Goal: Task Accomplishment & Management: Complete application form

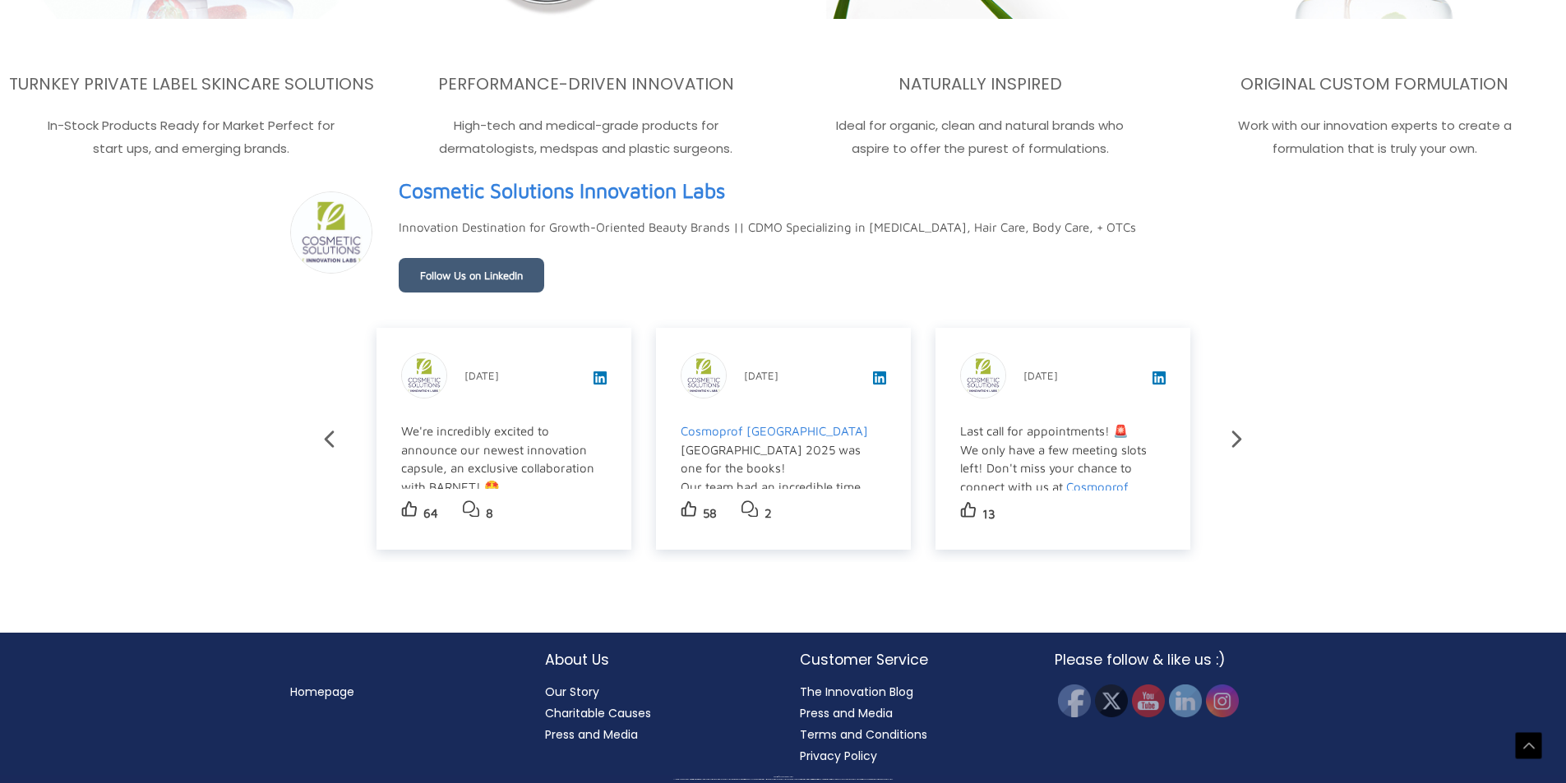
scroll to position [2910, 0]
click at [1222, 710] on img at bounding box center [1222, 701] width 36 height 36
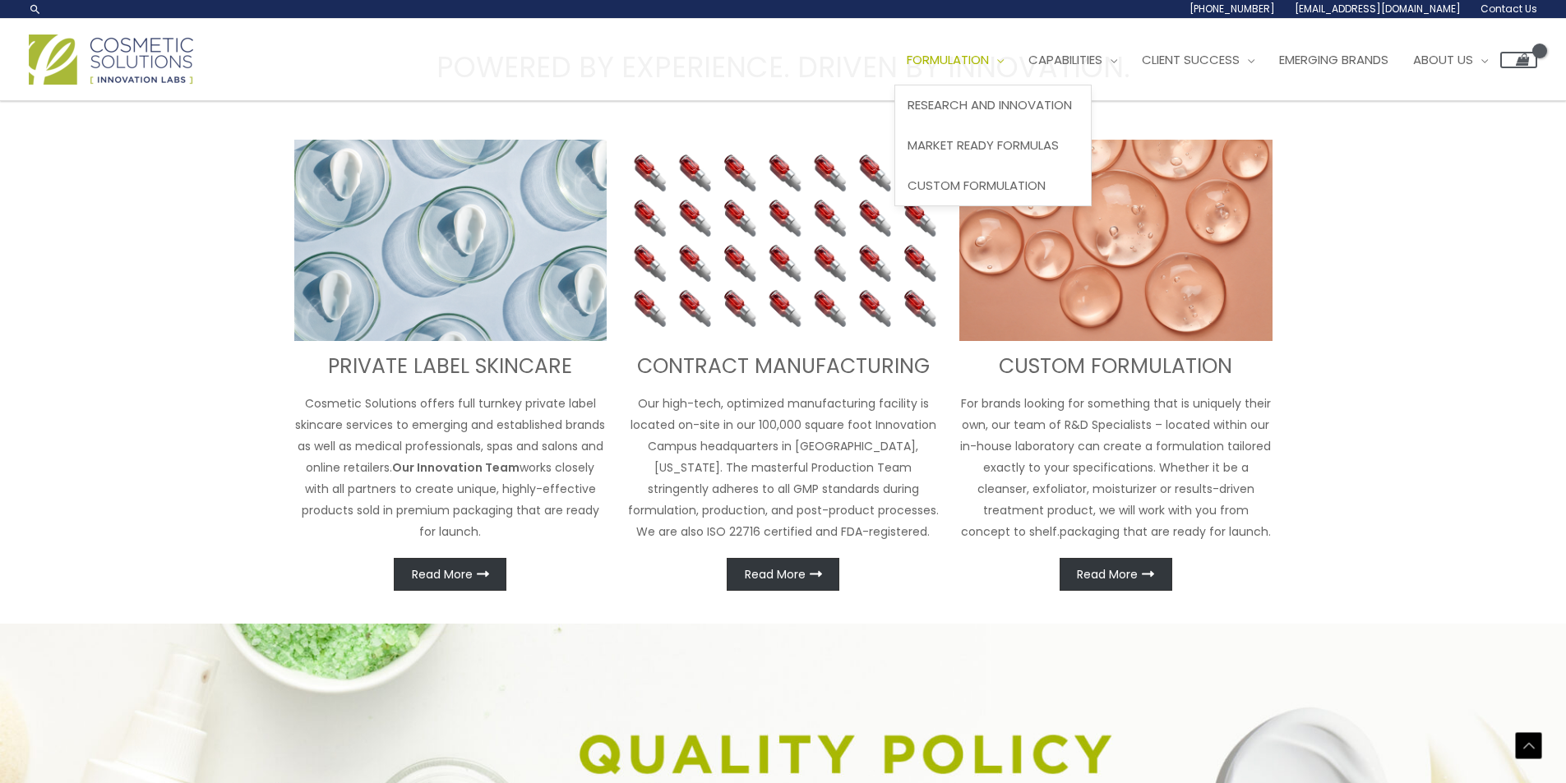
scroll to position [443, 0]
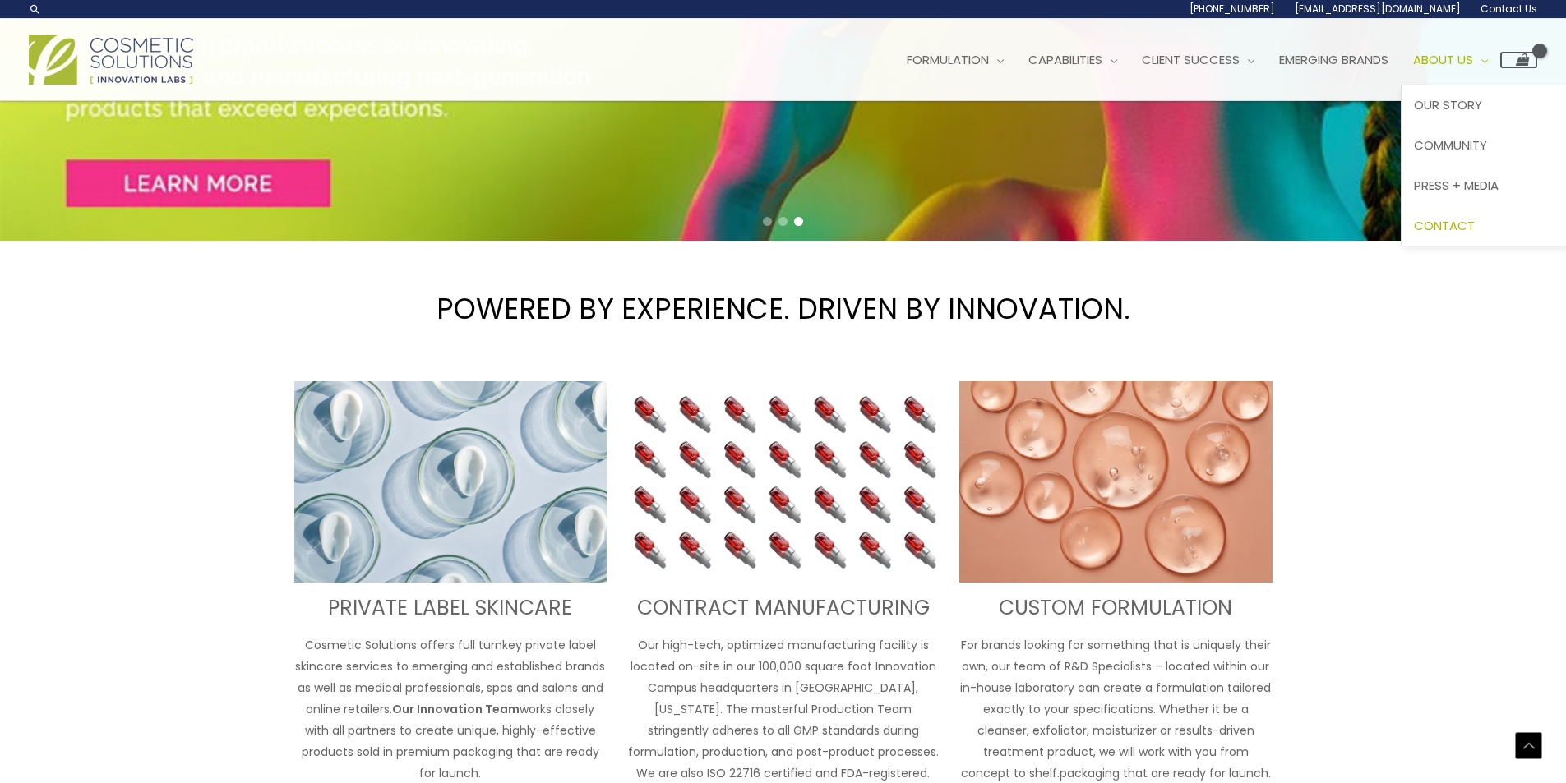
click at [1475, 229] on span "Contact" at bounding box center [1444, 225] width 61 height 17
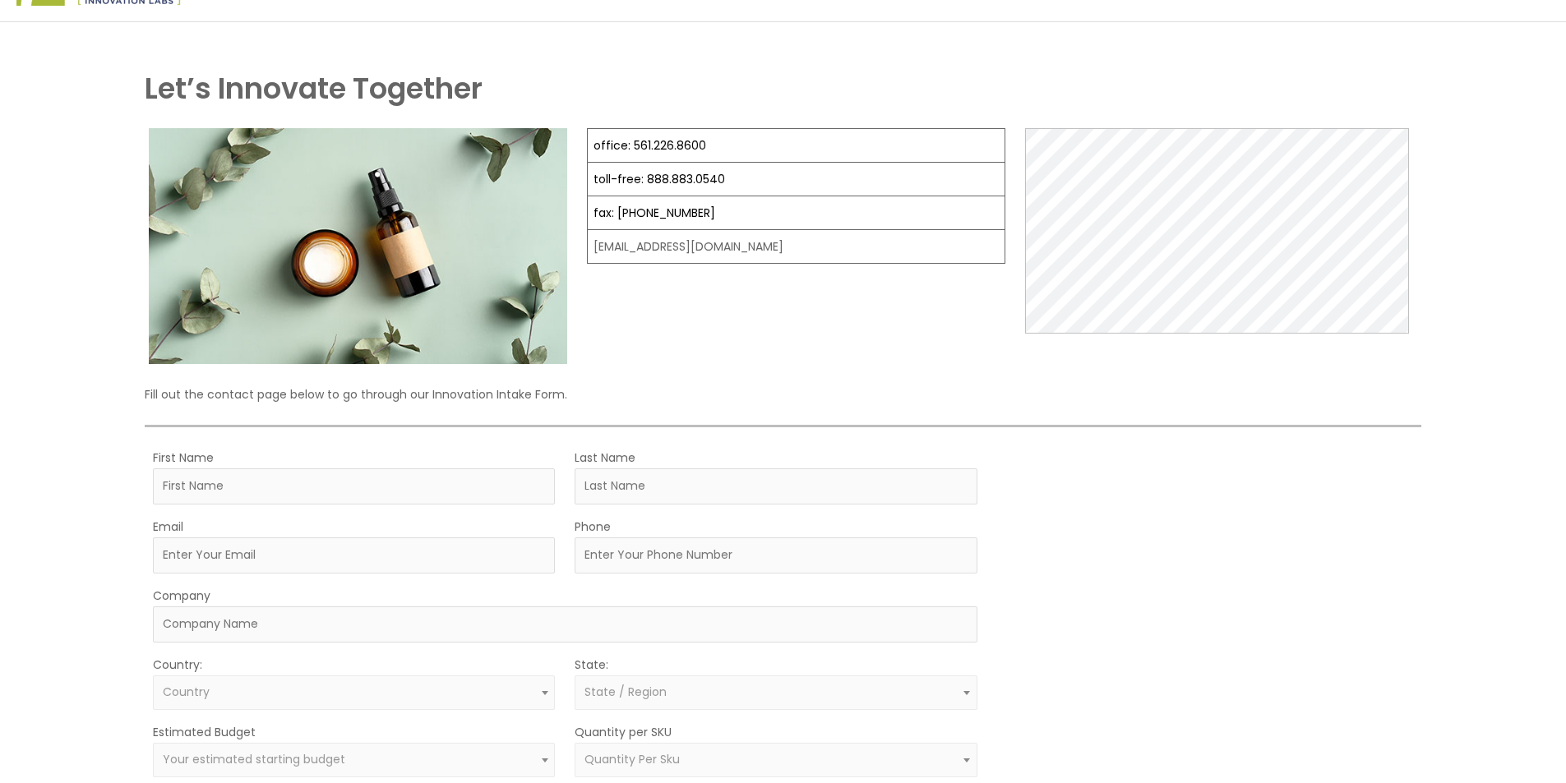
scroll to position [164, 0]
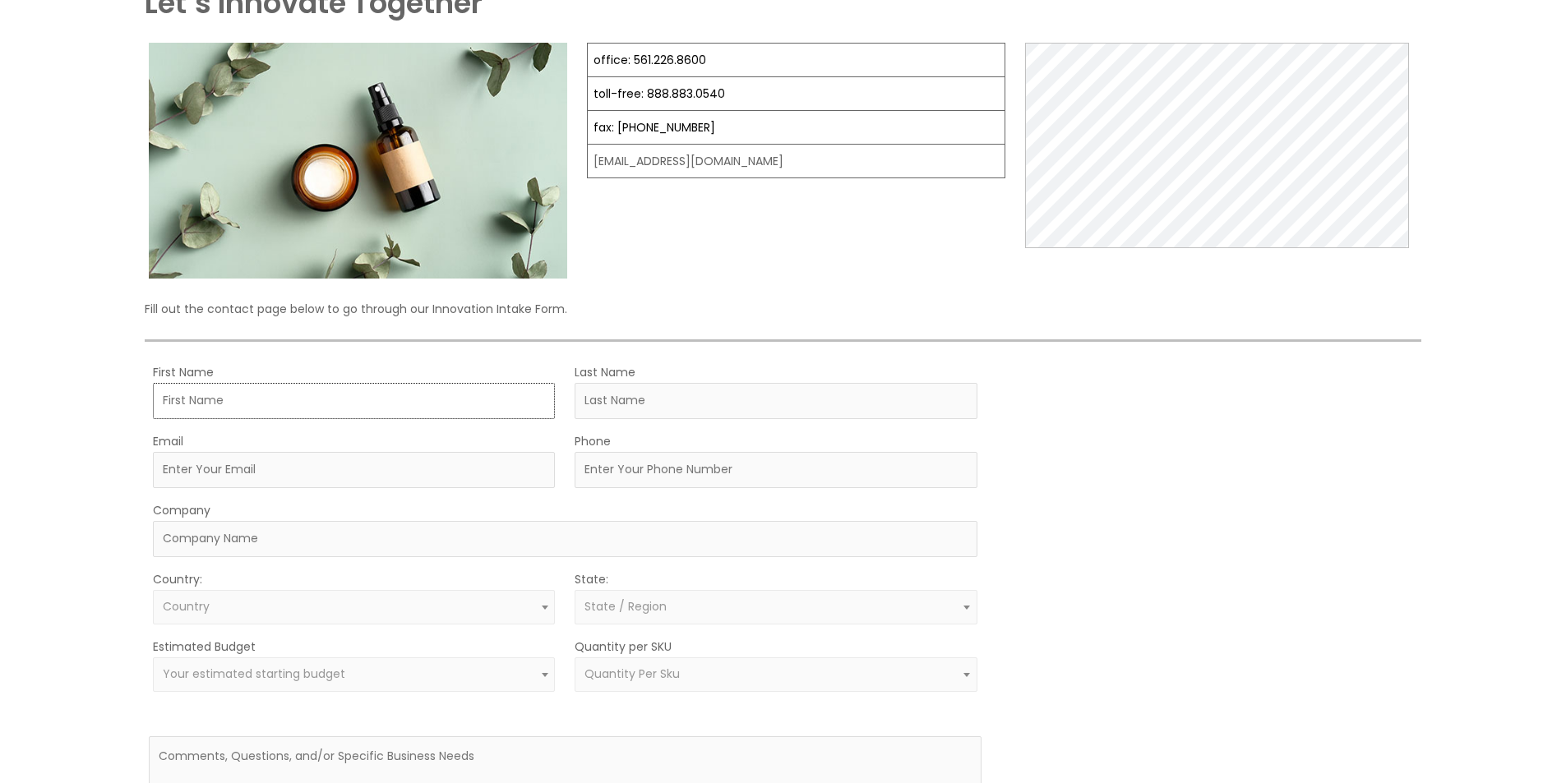
click at [238, 403] on input "First Name" at bounding box center [354, 401] width 402 height 36
type input "[PERSON_NAME]"
type input "[PERSON_NAME][EMAIL_ADDRESS][DOMAIN_NAME]"
type input "[PHONE_NUMBER]"
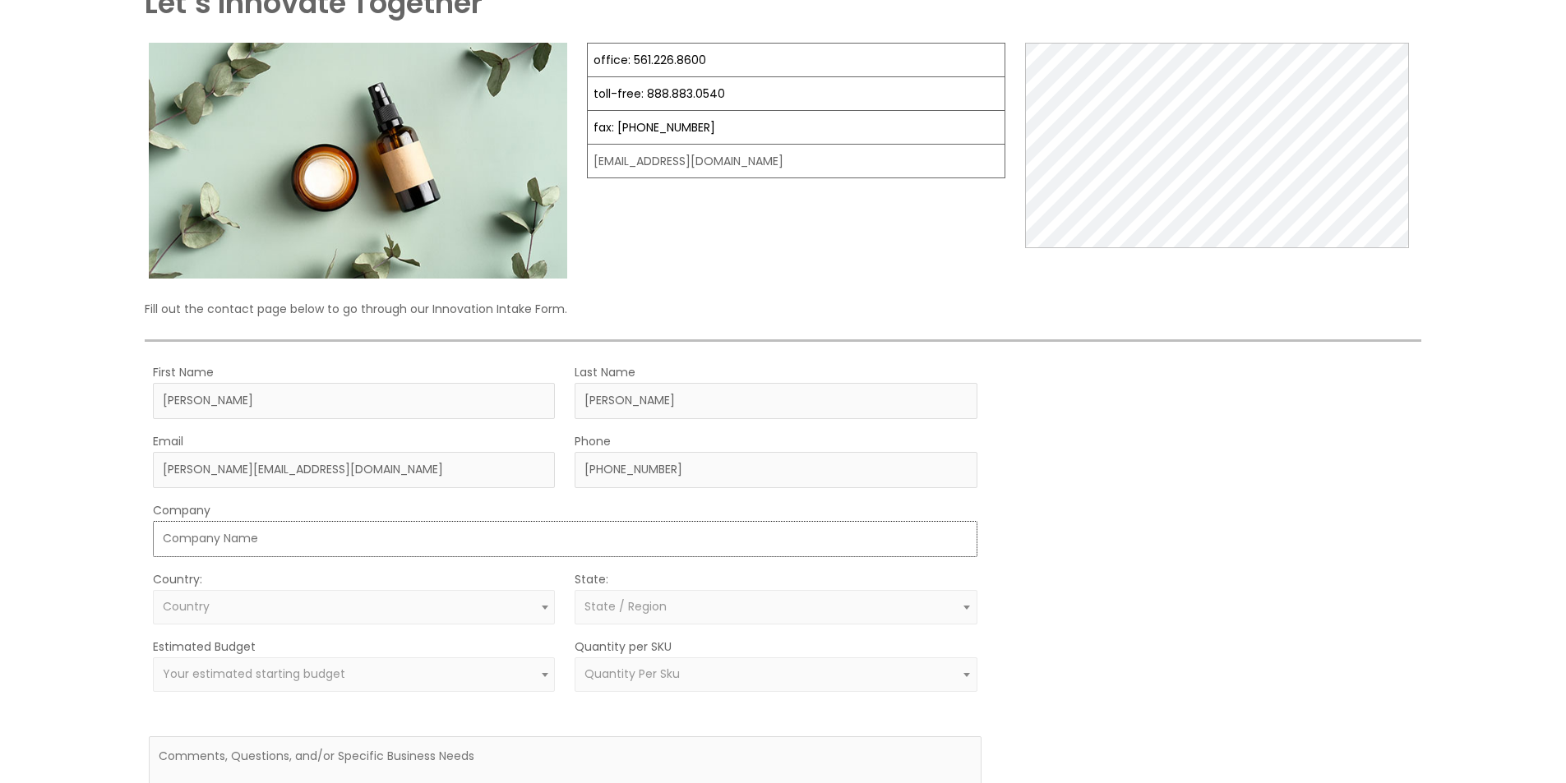
type input "BoxoPackaging"
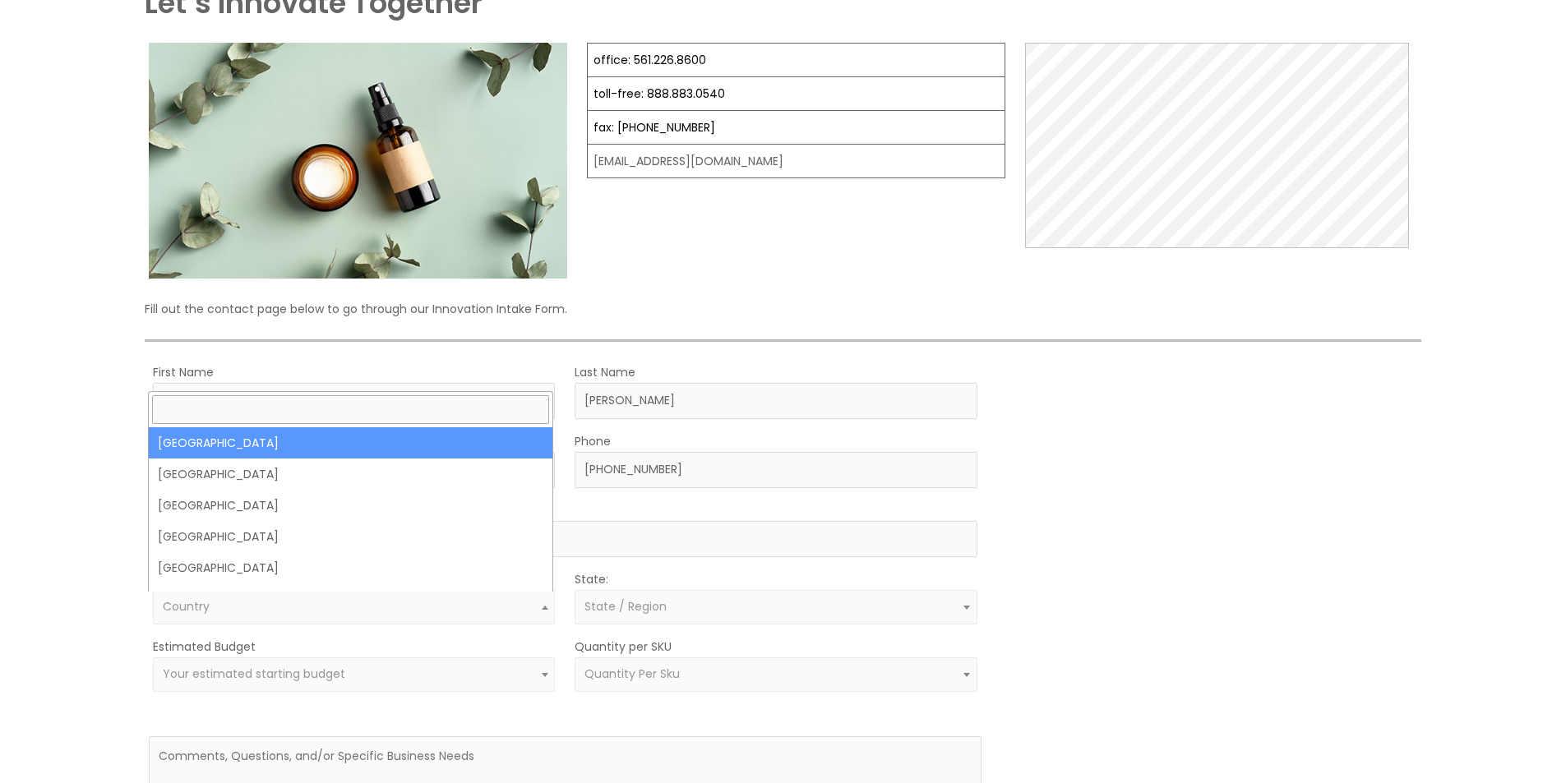
select select "[GEOGRAPHIC_DATA]"
select select
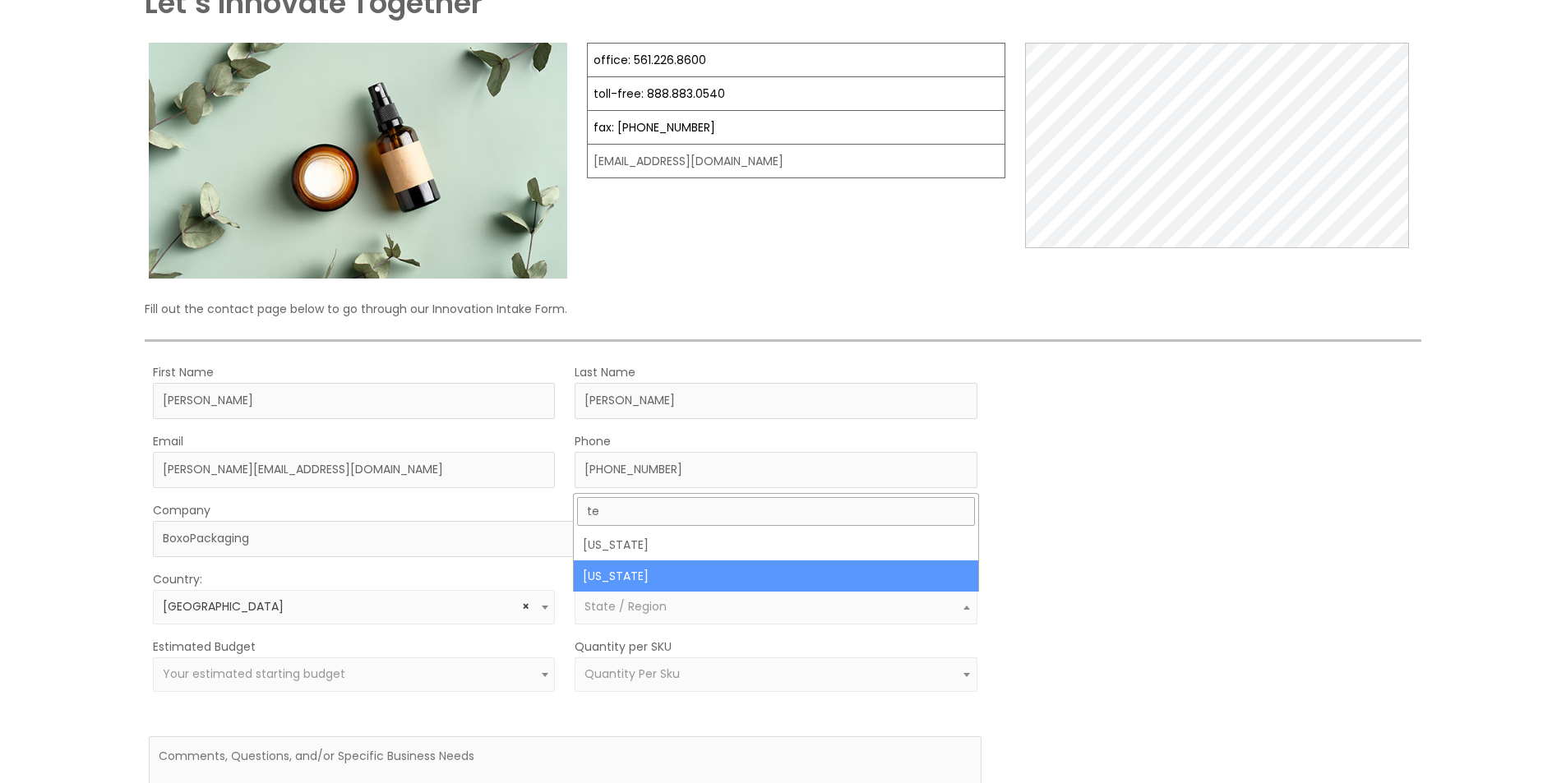
type input "te"
select select "[US_STATE]"
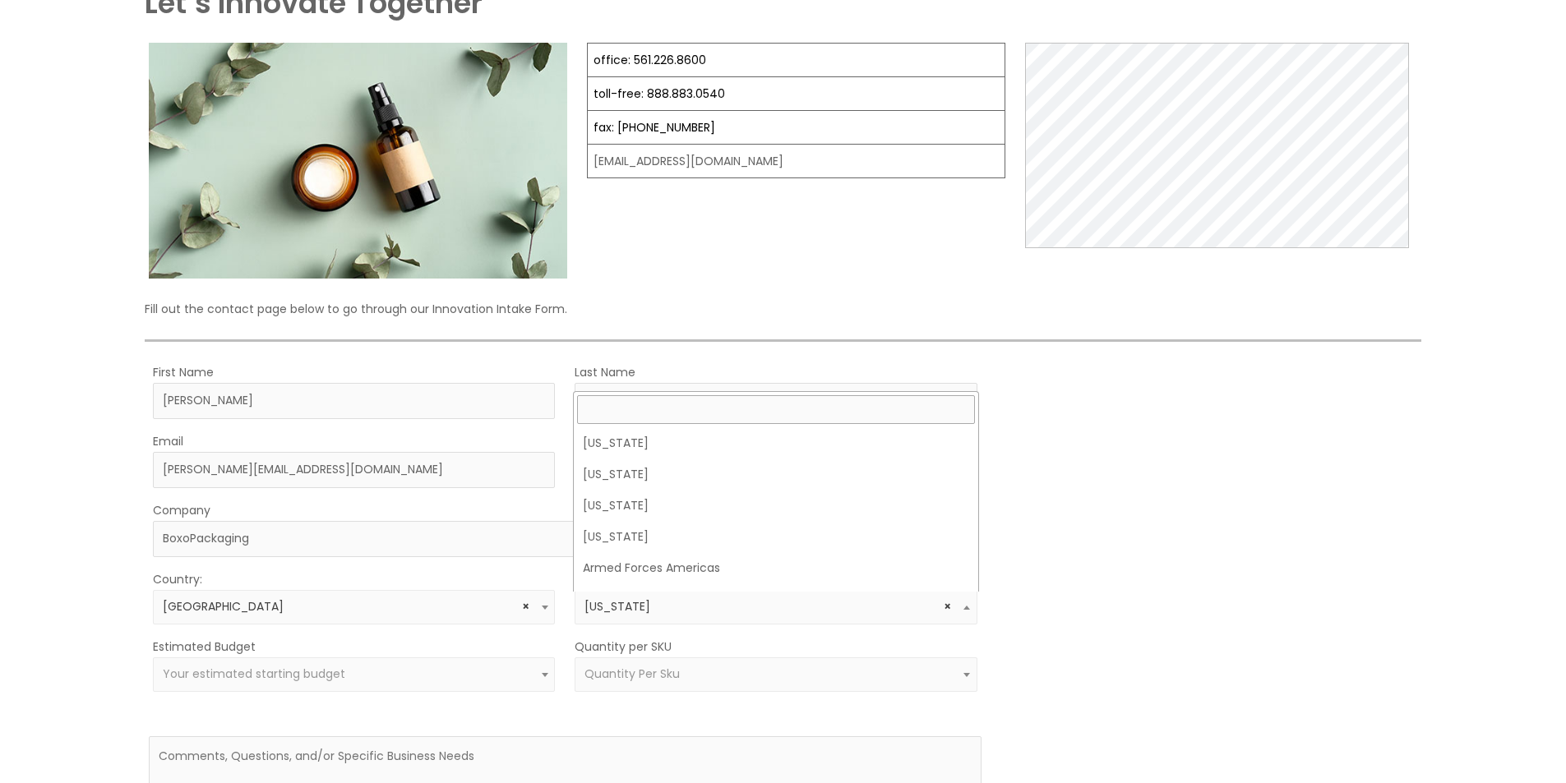
scroll to position [1468, 0]
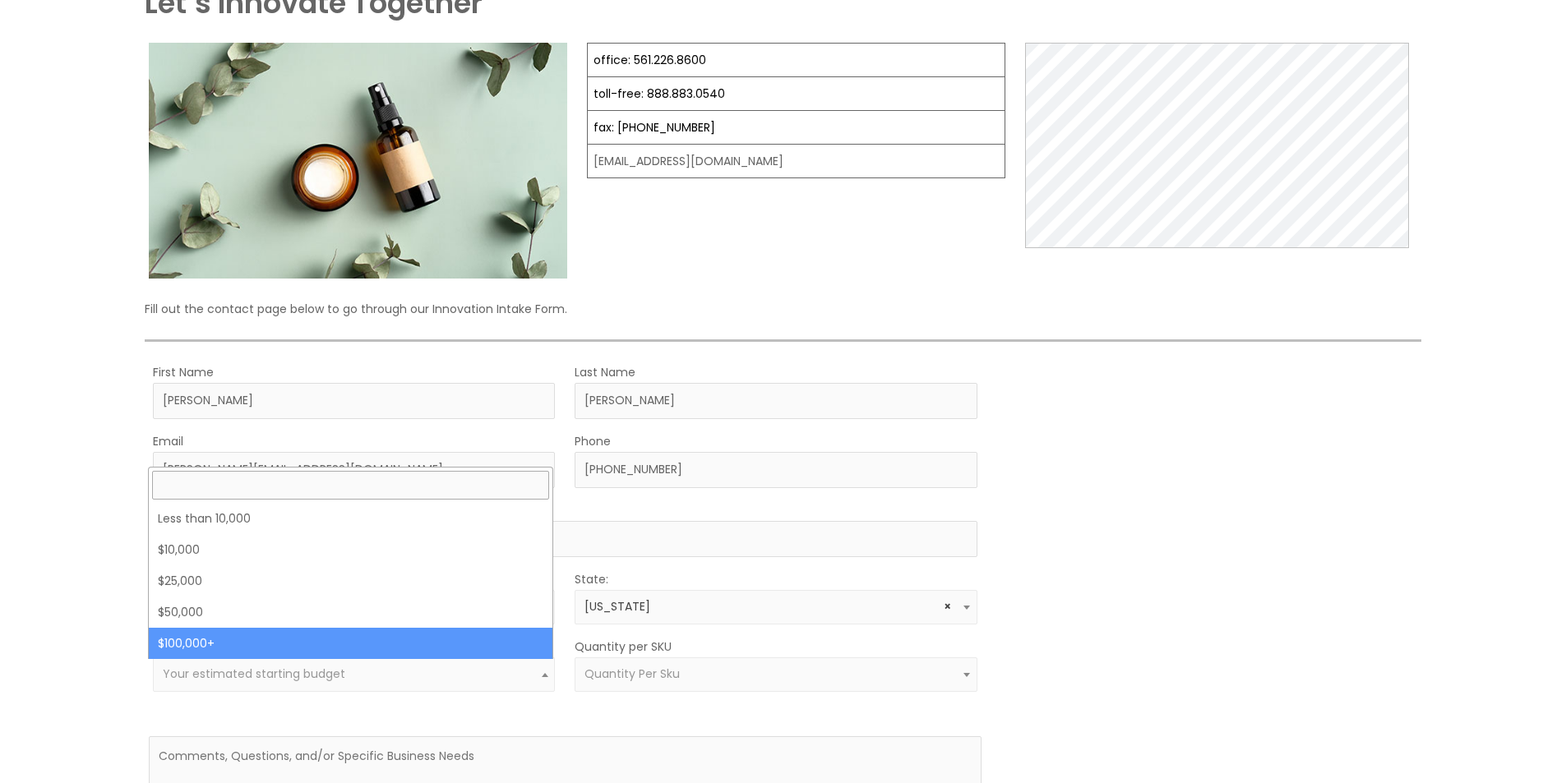
select select "100000+"
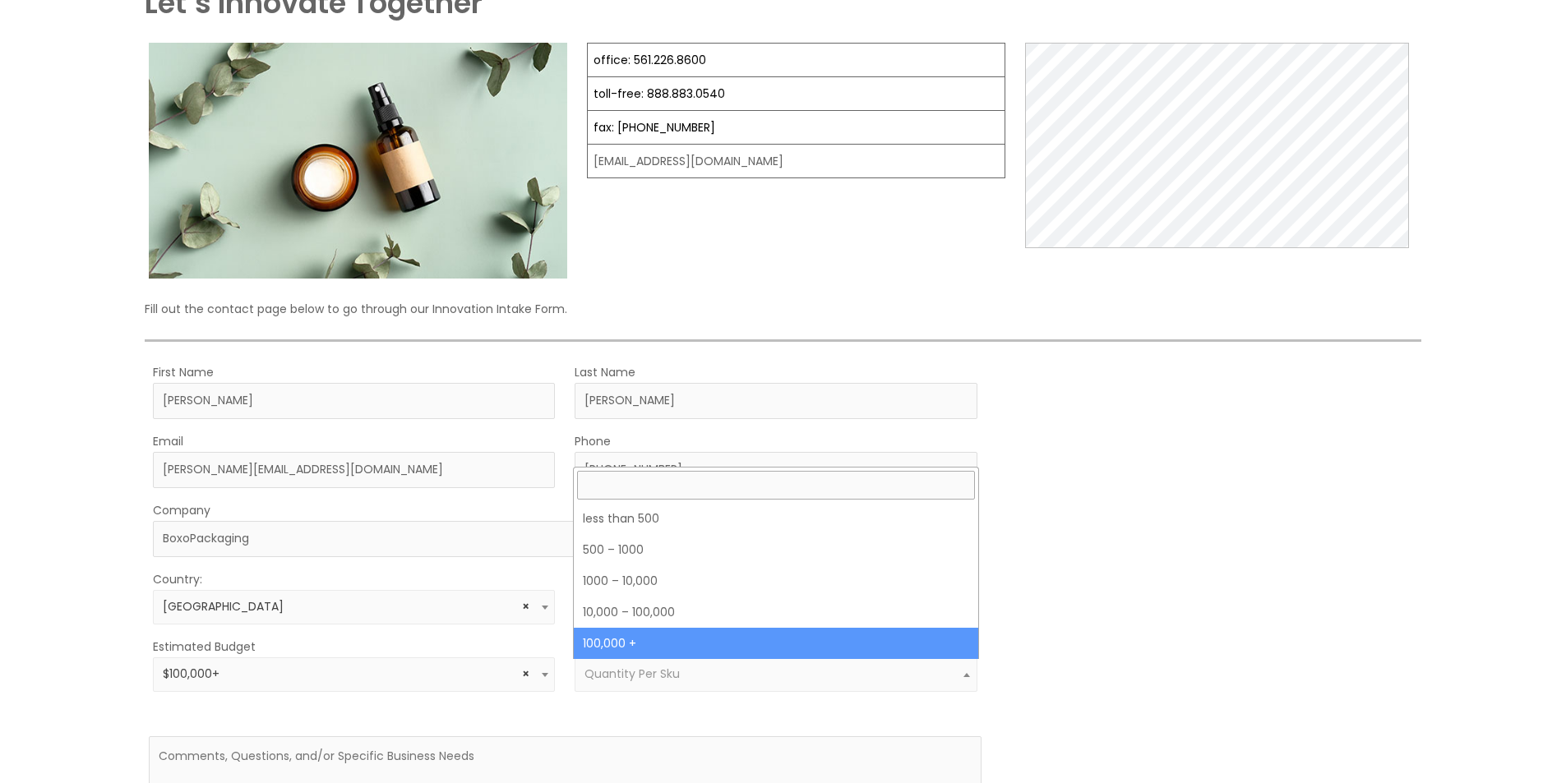
select select "7"
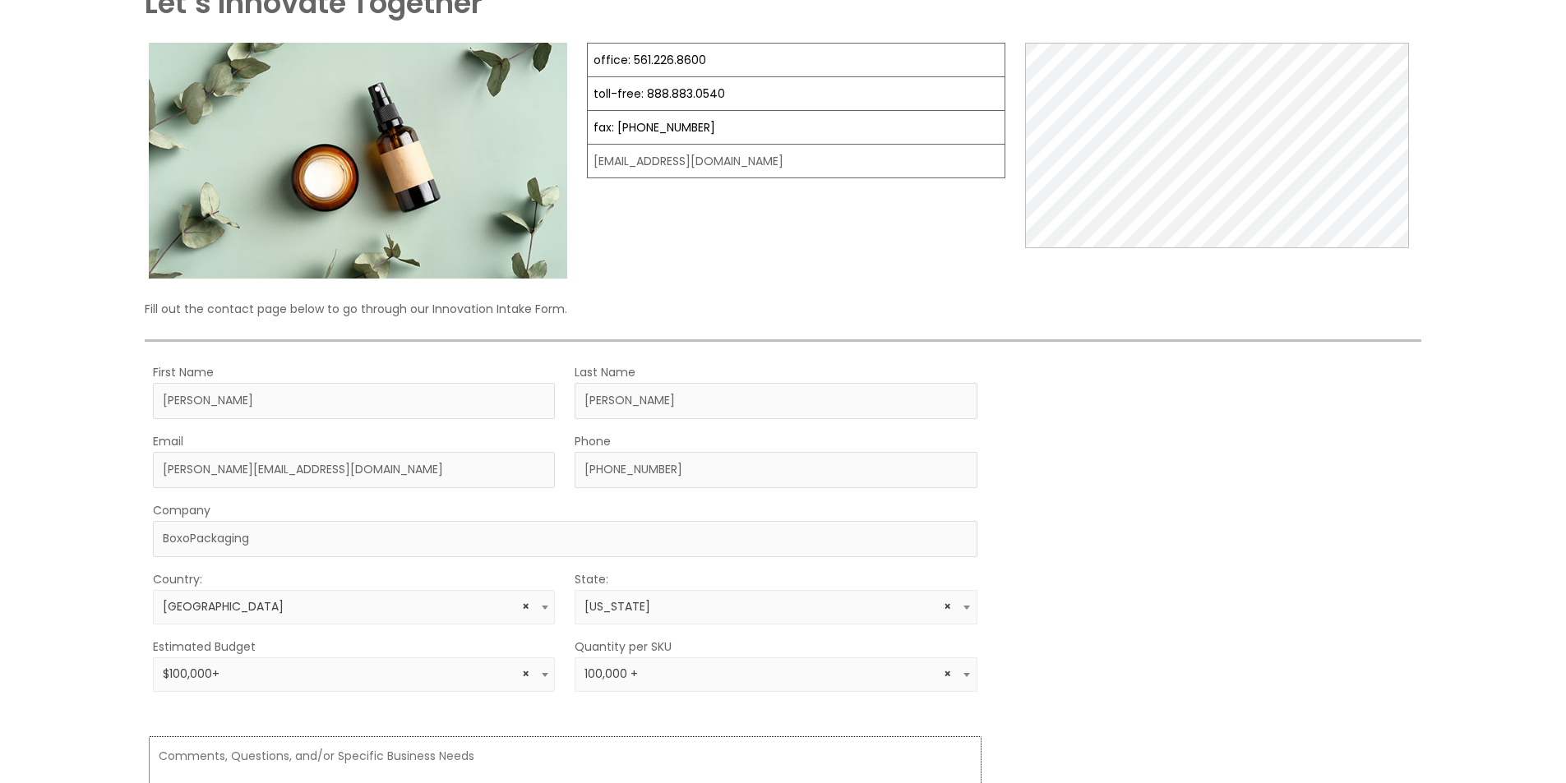
paste textarea "Hi, We’re BoxoPackaging — we make custom, high-quality packaging designed to fi…"
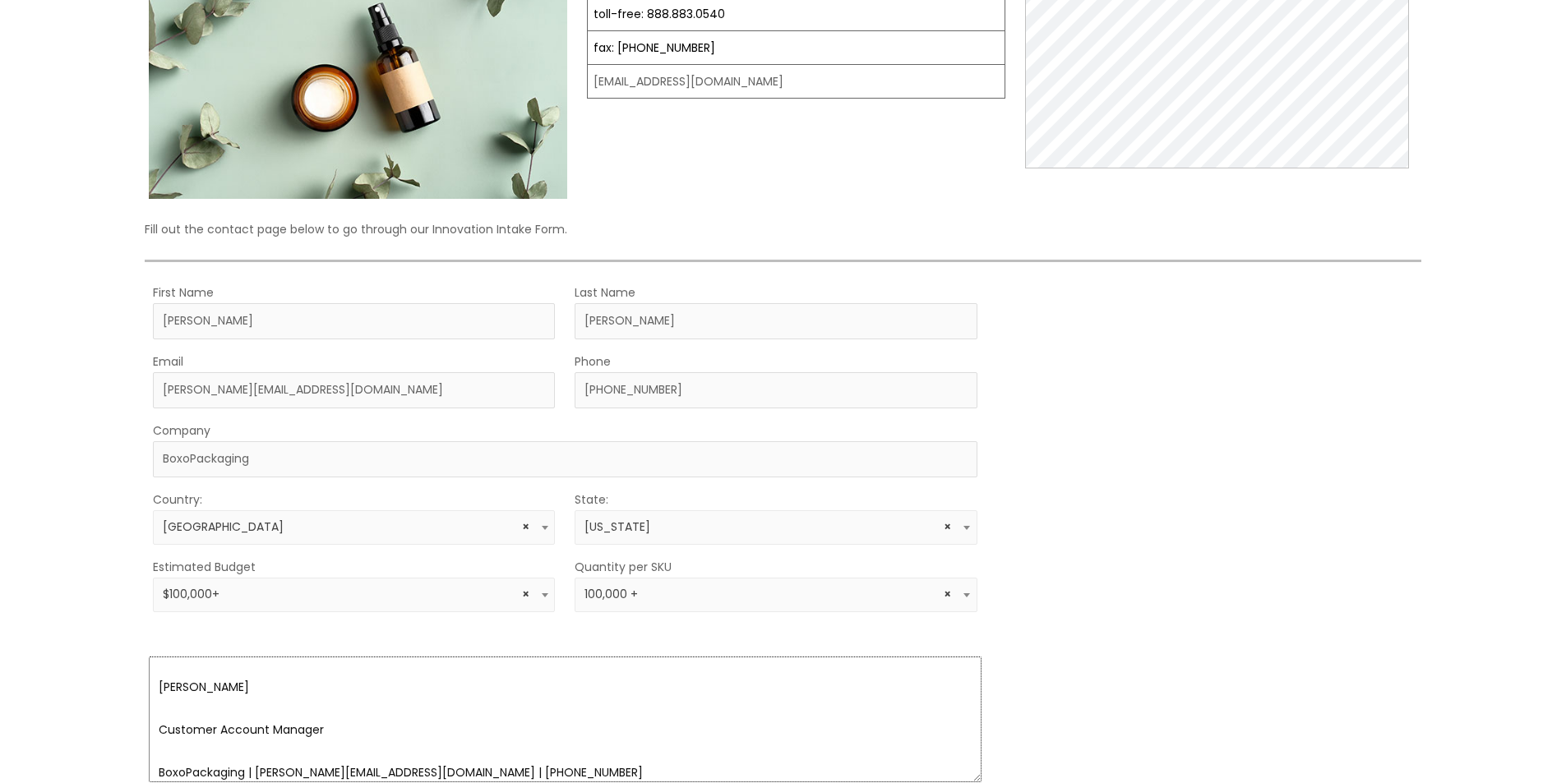
type textarea "Hi, We’re BoxoPackaging — we make custom, high-quality packaging designed to fi…"
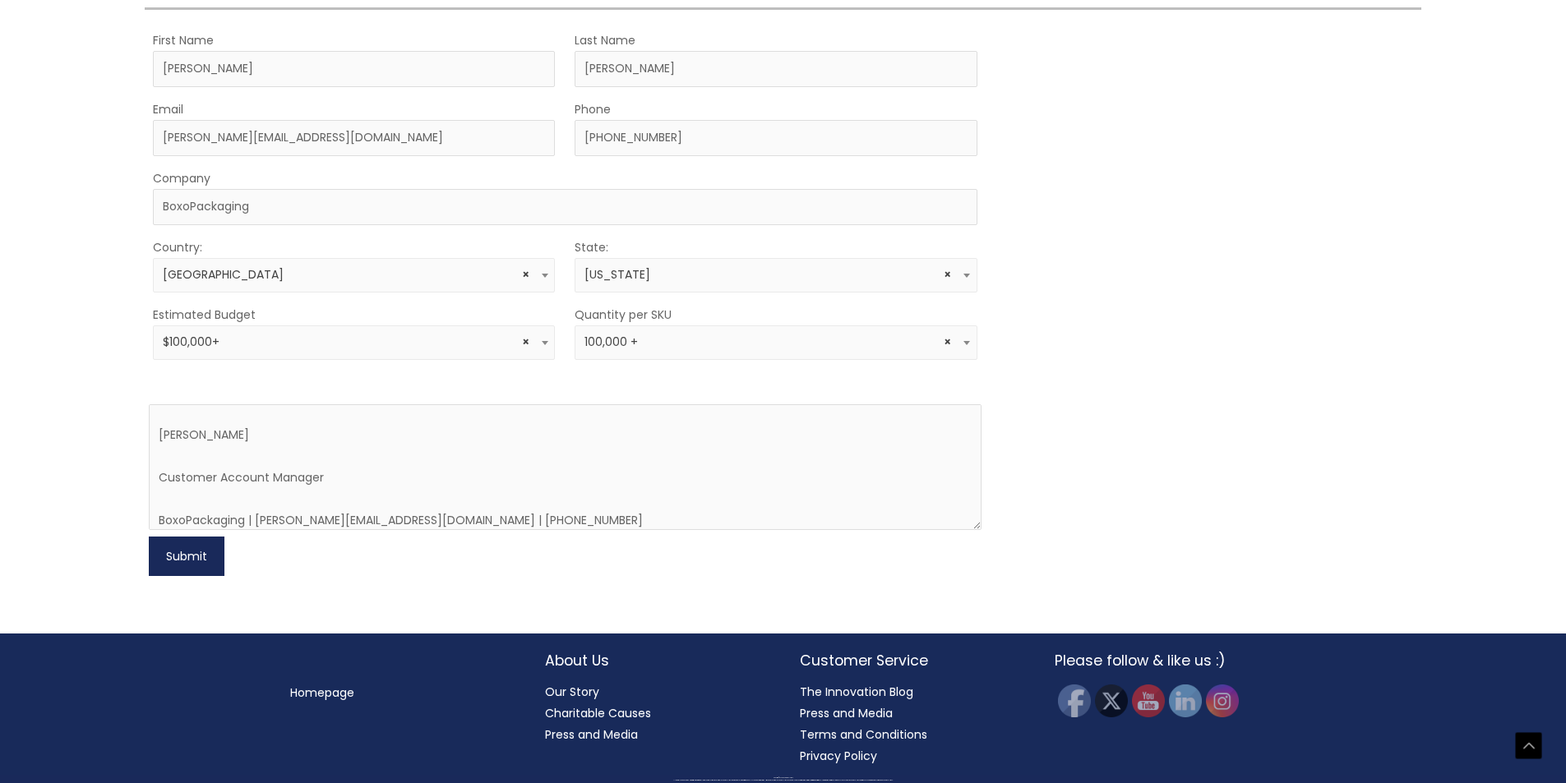
scroll to position [499, 0]
click at [149, 537] on button "Submit" at bounding box center [187, 556] width 76 height 39
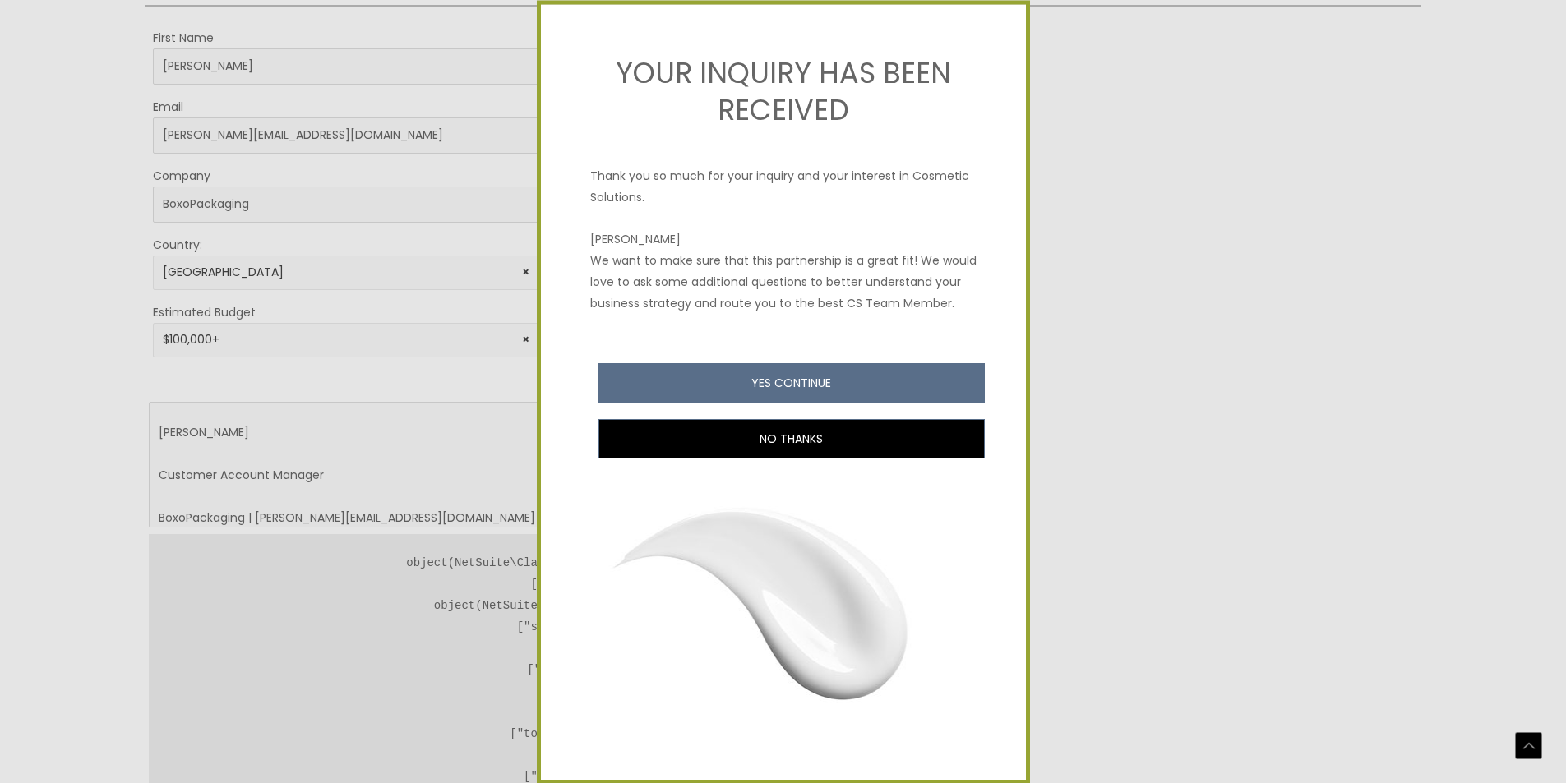
type button "yes"
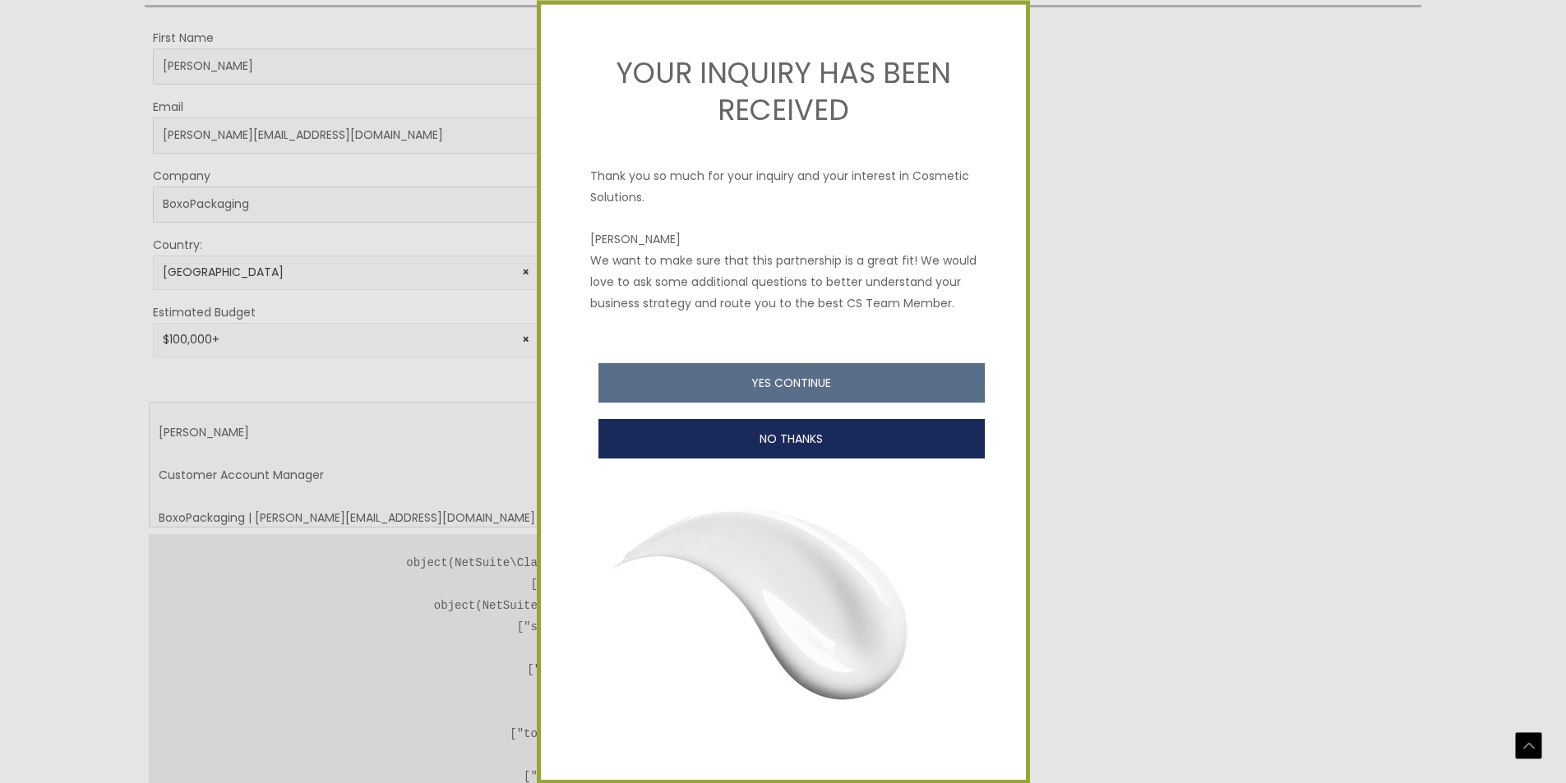
type button "no"
click at [599, 419] on button "NO THANKS" at bounding box center [792, 438] width 386 height 39
